Goal: Task Accomplishment & Management: Use online tool/utility

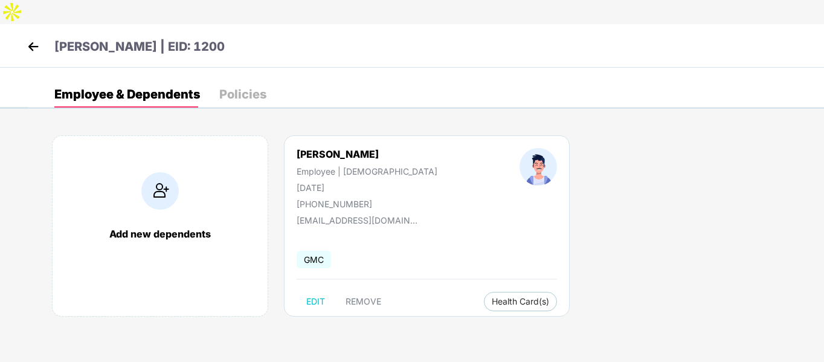
click at [22, 24] on div "[PERSON_NAME] | EID: 1200" at bounding box center [412, 46] width 824 height 44
click at [35, 37] on img at bounding box center [33, 46] width 18 height 18
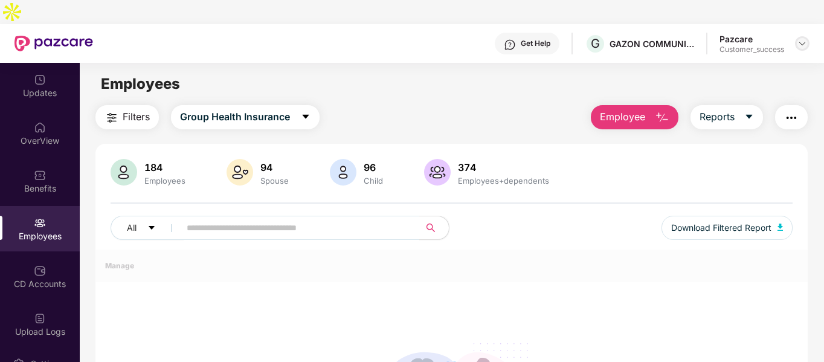
click at [800, 39] on img at bounding box center [803, 44] width 10 height 10
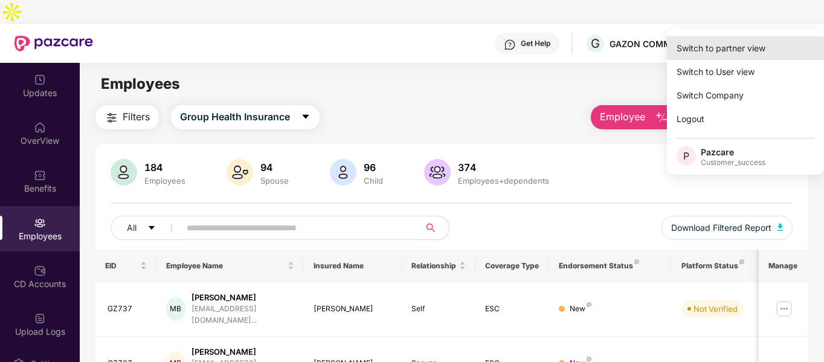
click at [739, 45] on div "Switch to partner view" at bounding box center [745, 48] width 157 height 24
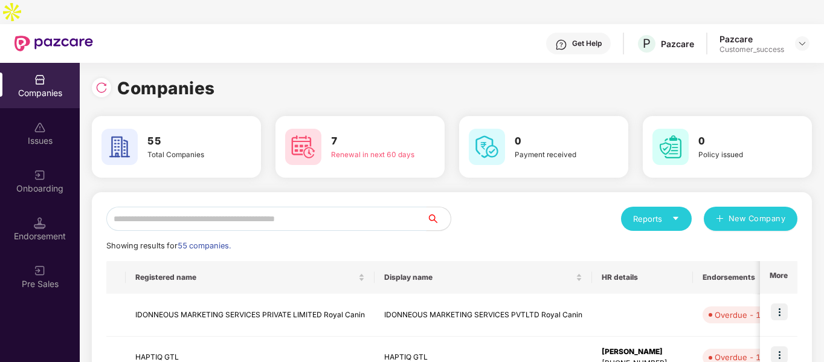
click at [288, 207] on input "text" at bounding box center [266, 219] width 320 height 24
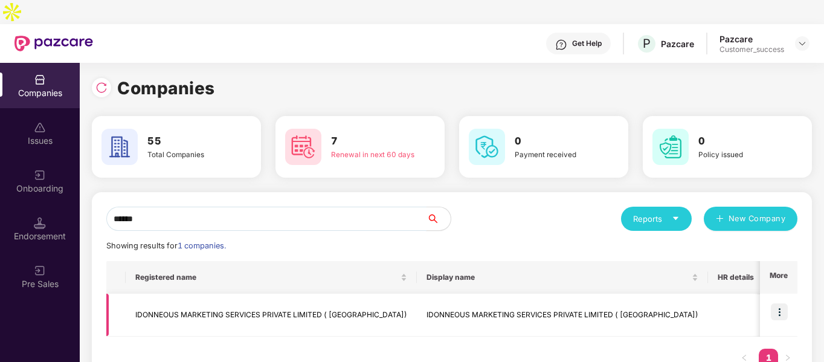
type input "******"
click at [213, 294] on td "IDONNEOUS MARKETING SERVICES PRIVATE LIMITED ( [GEOGRAPHIC_DATA])" at bounding box center [271, 315] width 291 height 43
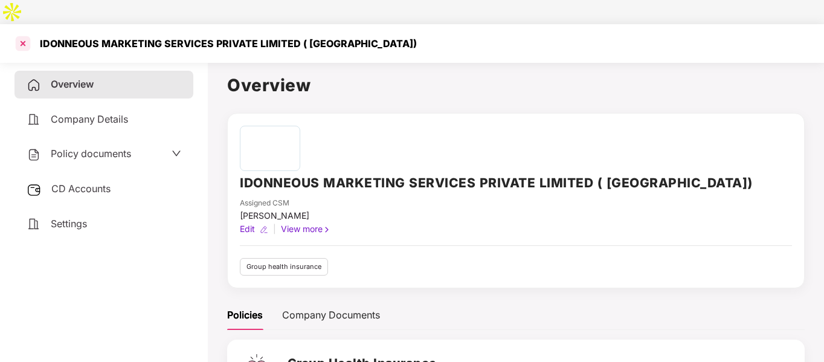
click at [21, 34] on div at bounding box center [22, 43] width 19 height 19
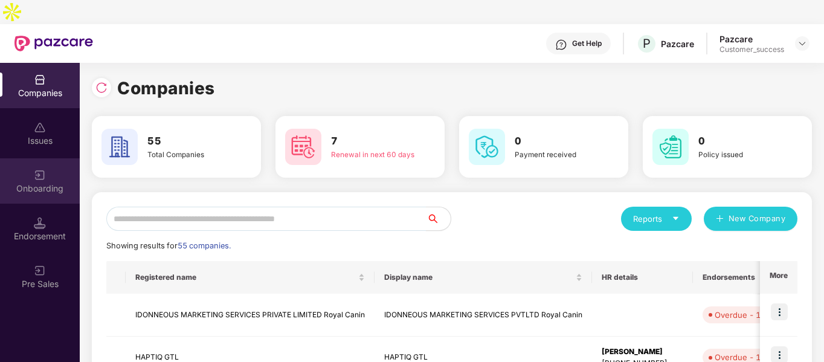
click at [40, 169] on img at bounding box center [40, 175] width 12 height 12
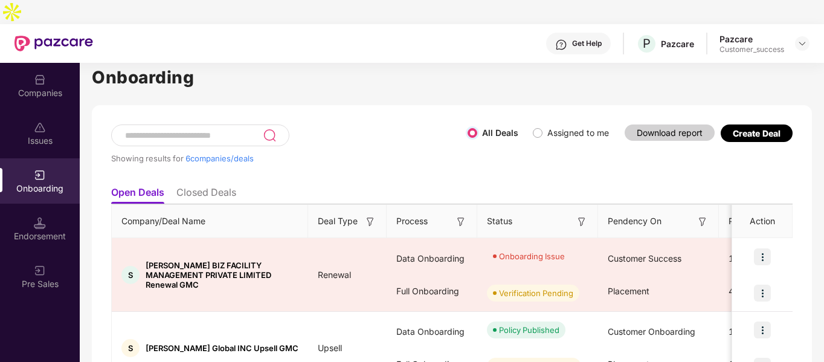
scroll to position [15, 0]
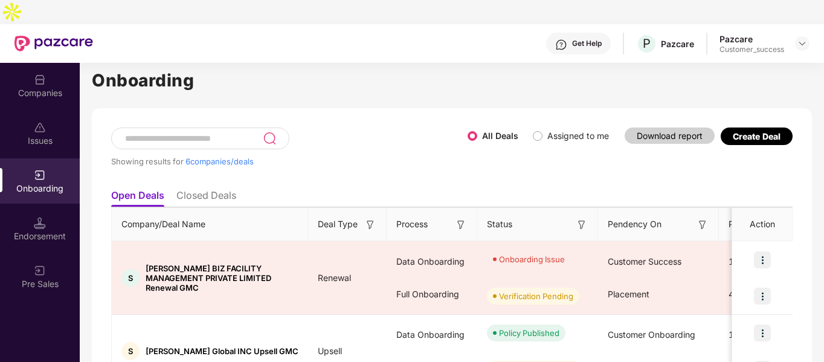
click at [170, 134] on input at bounding box center [193, 139] width 139 height 10
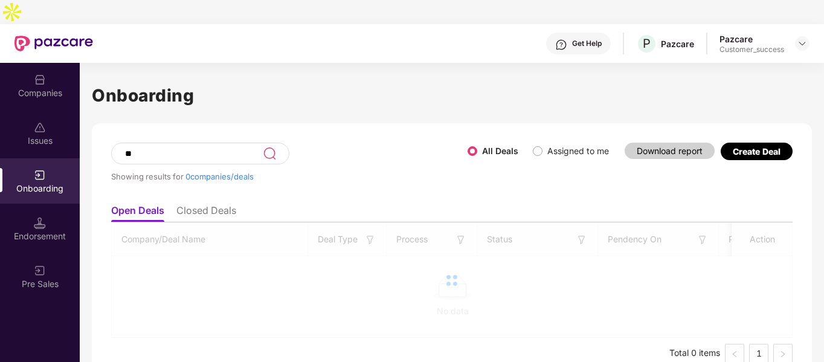
scroll to position [0, 0]
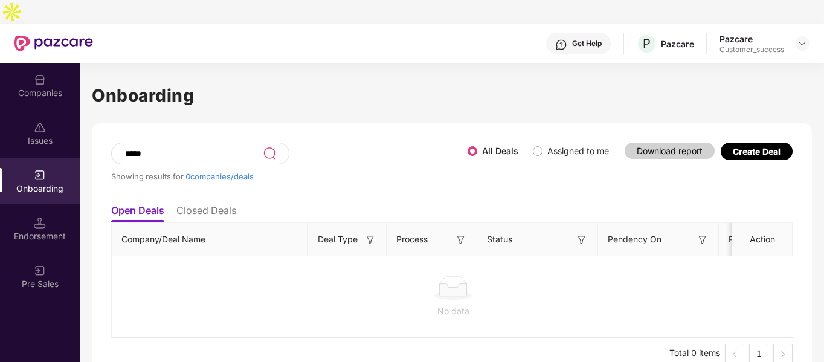
type input "*****"
click at [39, 87] on div "Companies" at bounding box center [40, 93] width 80 height 12
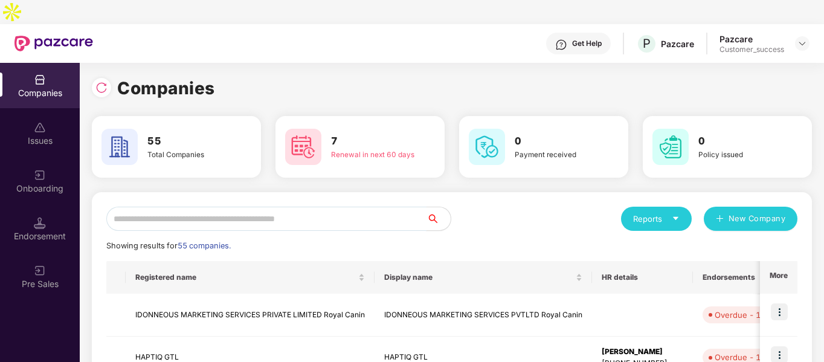
click at [239, 207] on input "text" at bounding box center [266, 219] width 320 height 24
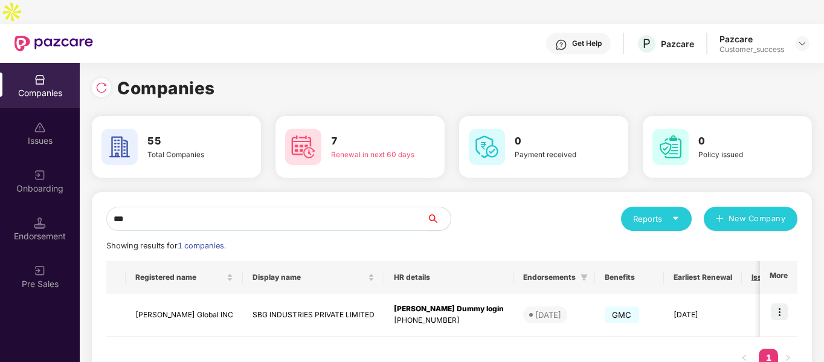
type input "***"
